Goal: Task Accomplishment & Management: Manage account settings

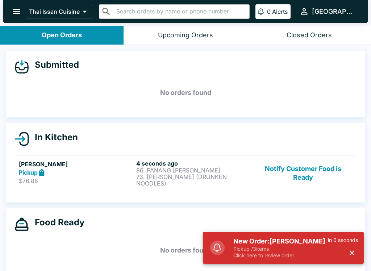
click at [113, 178] on p "$76.88" at bounding box center [76, 180] width 114 height 7
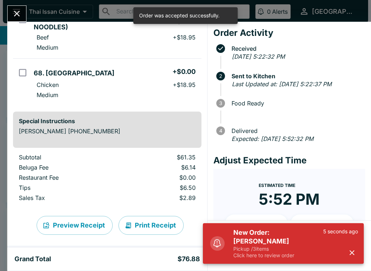
scroll to position [136, 0]
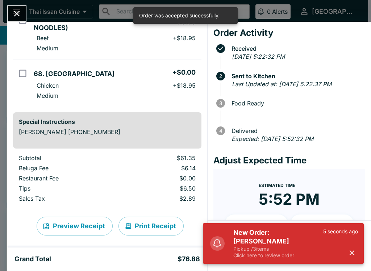
click at [153, 221] on button "Print Receipt" at bounding box center [150, 225] width 65 height 19
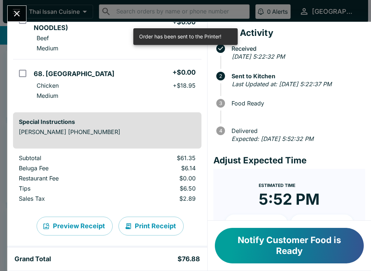
click at [15, 21] on button "Close" at bounding box center [17, 14] width 18 height 16
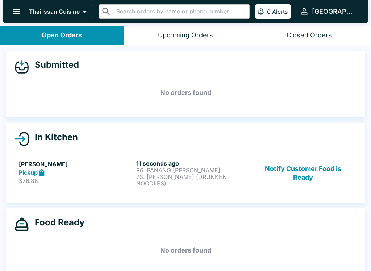
click at [106, 165] on h5 "[PERSON_NAME]" at bounding box center [76, 164] width 114 height 9
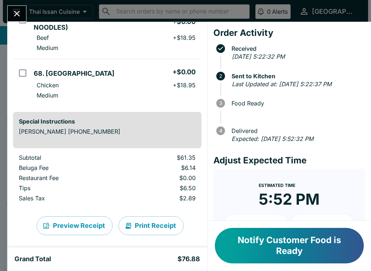
scroll to position [136, 0]
click at [147, 217] on button "Print Receipt" at bounding box center [150, 225] width 65 height 19
click at [15, 15] on icon "Close" at bounding box center [17, 14] width 6 height 6
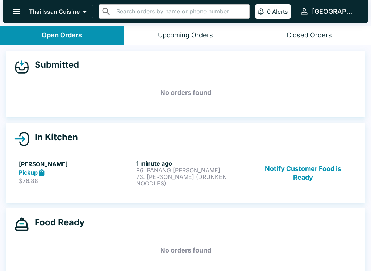
click at [108, 170] on div "Pickup" at bounding box center [76, 172] width 114 height 8
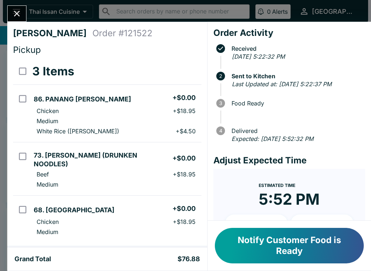
click at [18, 9] on icon "Close" at bounding box center [17, 14] width 10 height 10
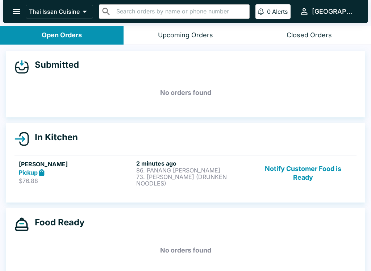
click at [321, 174] on button "Notify Customer Food is Ready" at bounding box center [303, 173] width 98 height 27
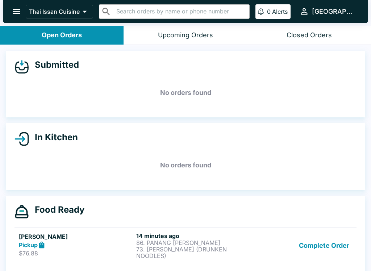
click at [338, 248] on button "Complete Order" at bounding box center [324, 245] width 56 height 27
